Goal: Use online tool/utility: Utilize a website feature to perform a specific function

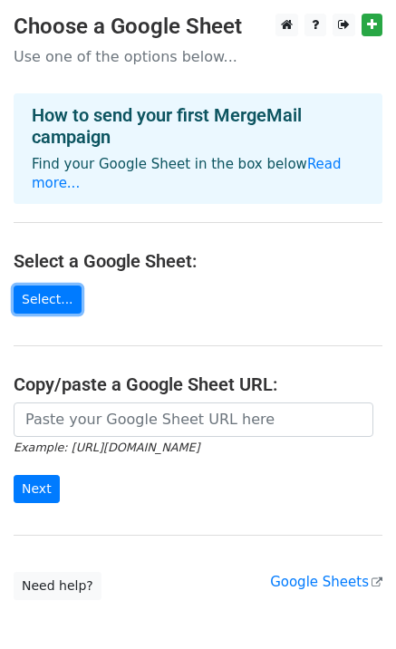
click at [38, 289] on link "Select..." at bounding box center [48, 299] width 68 height 28
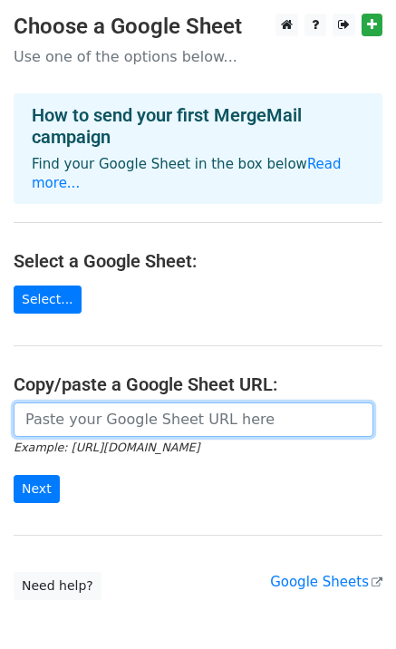
drag, startPoint x: 91, startPoint y: 405, endPoint x: 73, endPoint y: 435, distance: 34.5
click at [91, 405] on input "url" at bounding box center [194, 419] width 360 height 34
paste input "https://docs.google.com/spreadsheets/d/1VVtojuaFHo2vFHe1C_f8-6Szns8LXX5o2W2V3JO…"
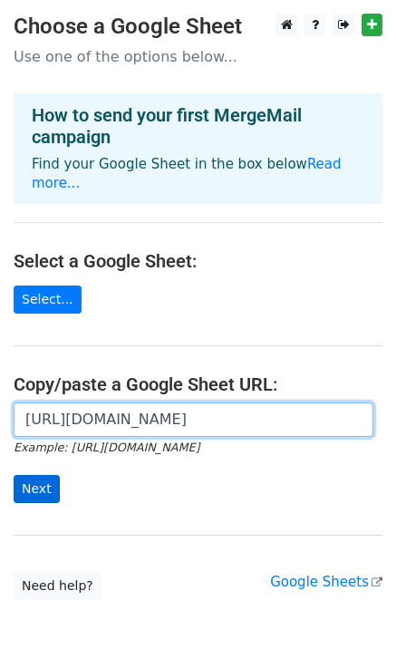
scroll to position [0, 391]
type input "https://docs.google.com/spreadsheets/d/1VVtojuaFHo2vFHe1C_f8-6Szns8LXX5o2W2V3JO…"
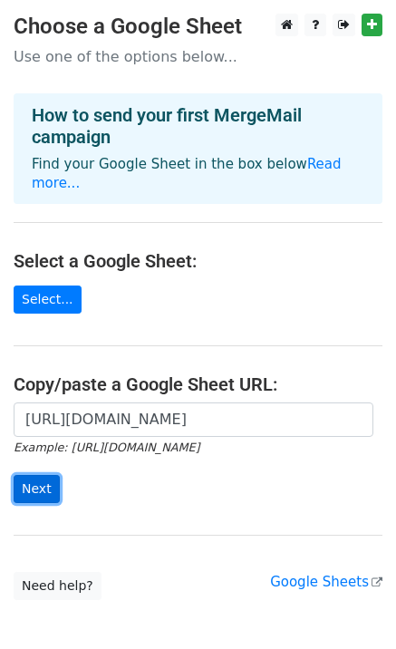
scroll to position [0, 0]
click at [35, 476] on input "Next" at bounding box center [37, 489] width 46 height 28
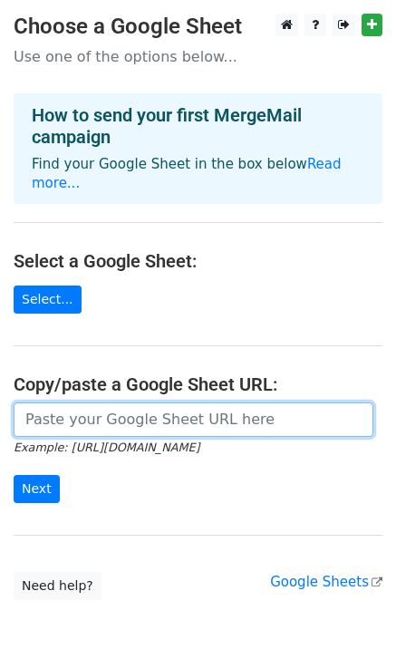
click at [144, 402] on input "url" at bounding box center [194, 419] width 360 height 34
paste input "https://docs.google.com/spreadsheets/d/1VVtojuaFHo2vFHe1C_f8-6Szns8LXX5o2W2V3JO…"
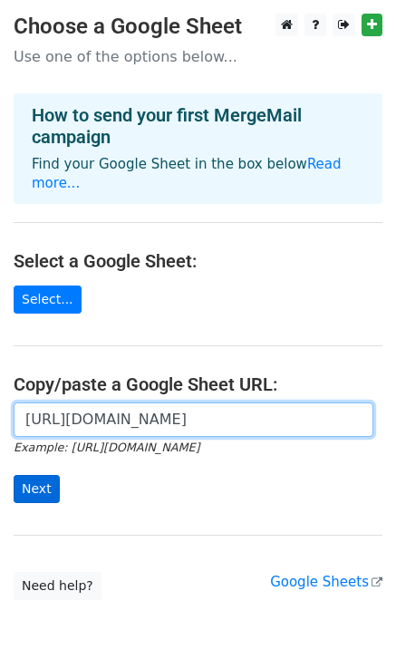
type input "https://docs.google.com/spreadsheets/d/1VVtojuaFHo2vFHe1C_f8-6Szns8LXX5o2W2V3JO…"
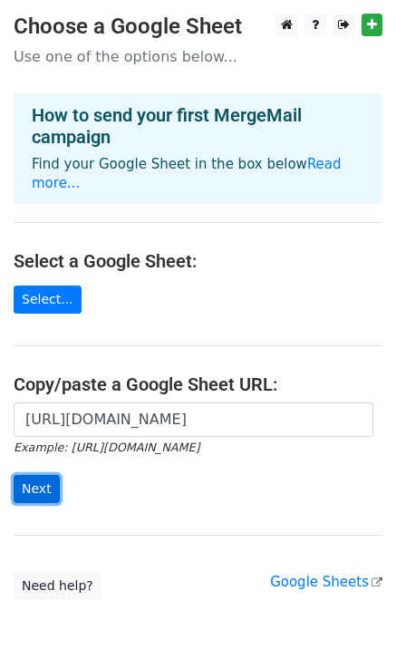
scroll to position [0, 0]
click at [48, 475] on input "Next" at bounding box center [37, 489] width 46 height 28
